Goal: Task Accomplishment & Management: Complete application form

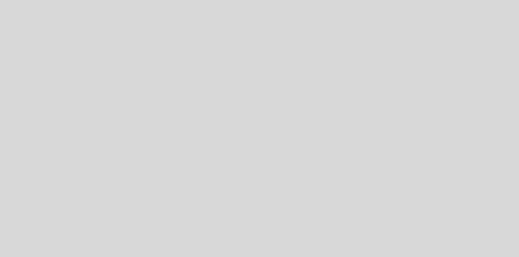
select select "es"
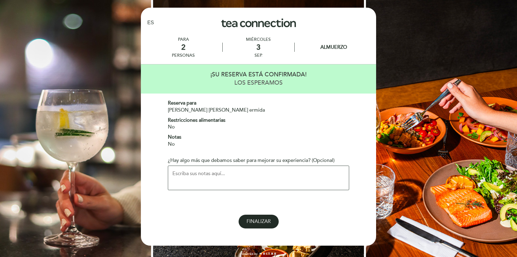
click at [254, 221] on span "FINALIZAR" at bounding box center [259, 221] width 24 height 6
select select "es"
